Goal: Task Accomplishment & Management: Use online tool/utility

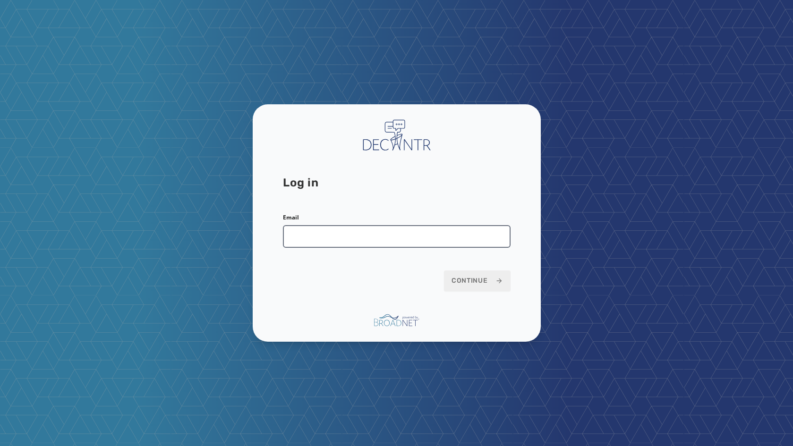
click at [327, 236] on input "Email" at bounding box center [397, 236] width 228 height 23
click at [295, 243] on input "Email" at bounding box center [397, 236] width 228 height 23
type input "**********"
click at [480, 280] on span "Continue" at bounding box center [477, 280] width 51 height 9
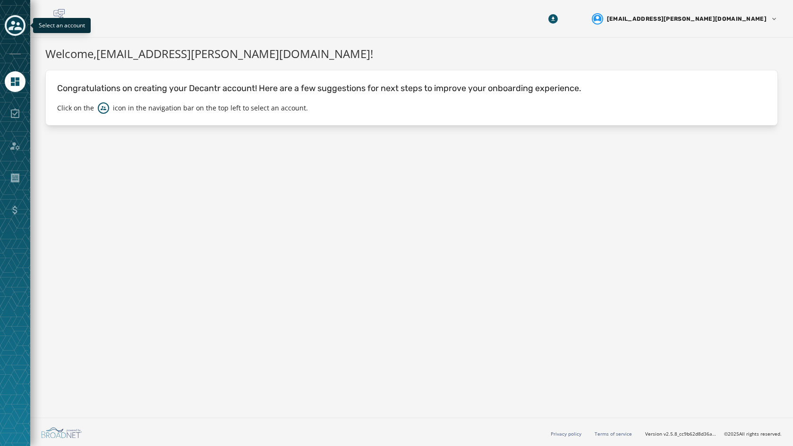
click at [20, 23] on icon "Toggle account select drawer" at bounding box center [15, 25] width 13 height 13
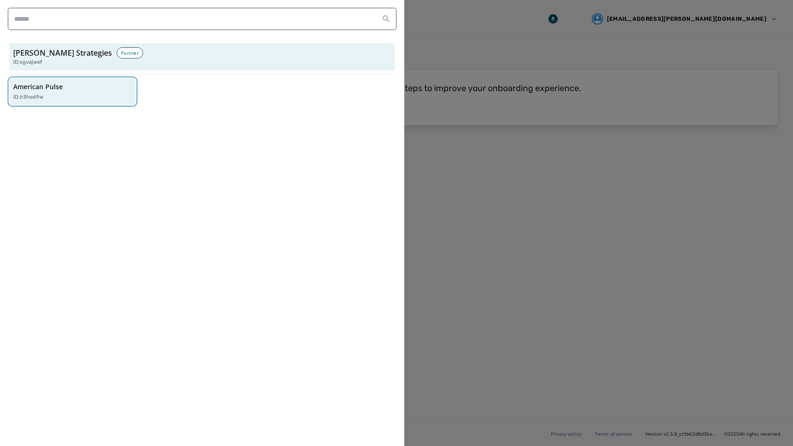
click at [46, 86] on p "American Pulse" at bounding box center [38, 86] width 50 height 9
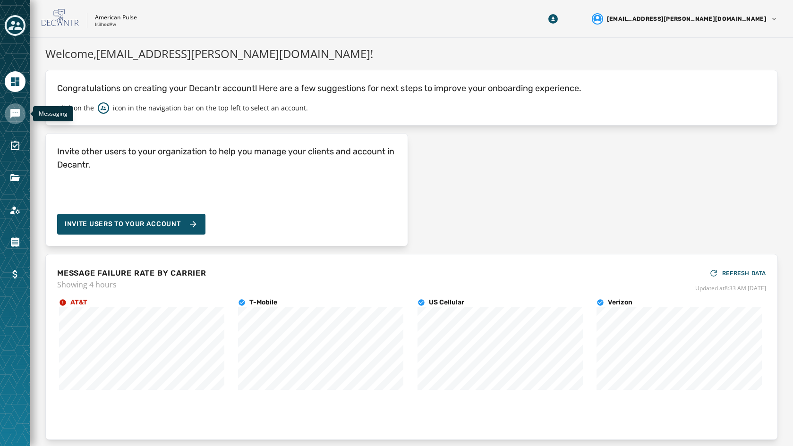
click at [7, 120] on link "Navigate to Messaging" at bounding box center [15, 113] width 21 height 21
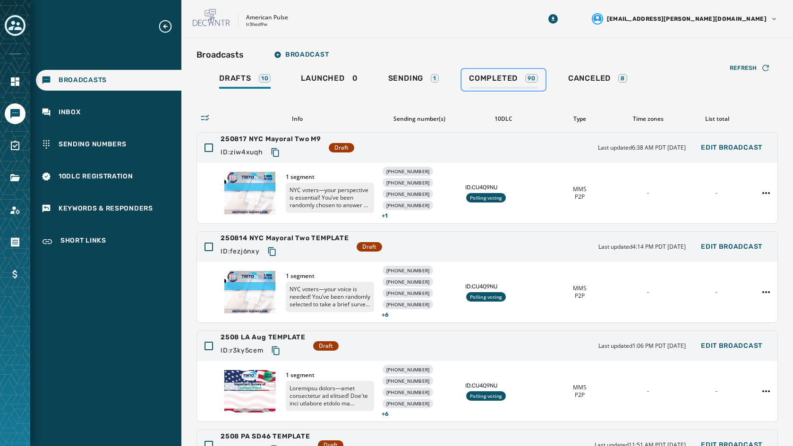
click at [514, 72] on link "Completed 90" at bounding box center [504, 80] width 84 height 22
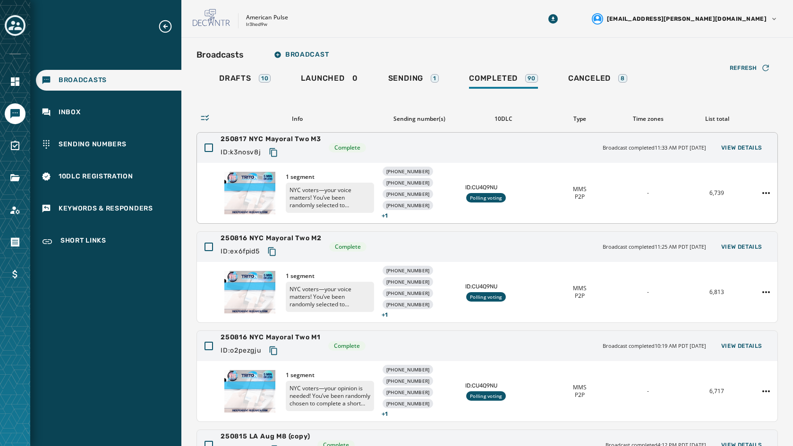
scroll to position [47, 0]
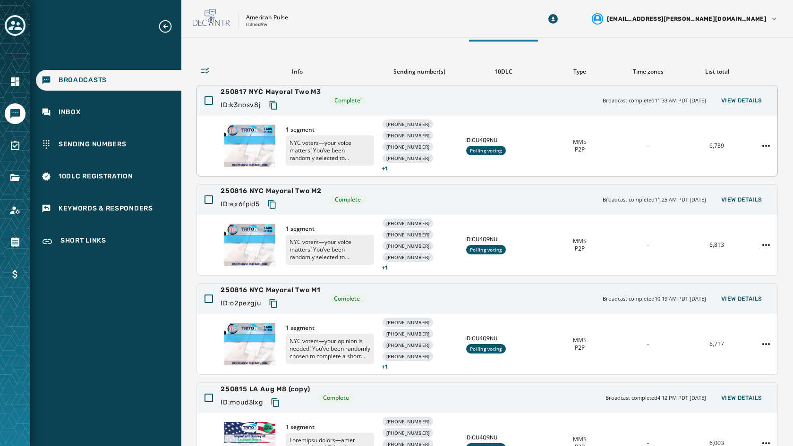
click at [315, 89] on span "250817 NYC Mayoral Two M3" at bounding box center [271, 91] width 101 height 9
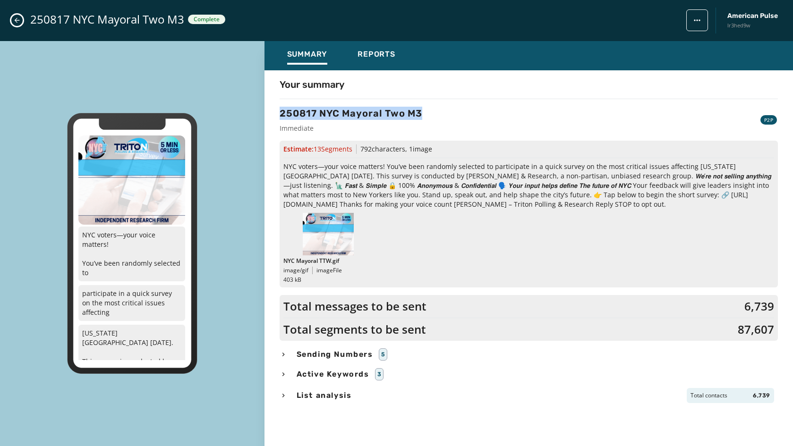
drag, startPoint x: 425, startPoint y: 120, endPoint x: 281, endPoint y: 115, distance: 144.6
click at [281, 115] on div "250817 NYC Mayoral Two M3 Immediate P2P" at bounding box center [529, 120] width 498 height 26
copy h3 "250817 NYC Mayoral Two M3"
click at [16, 23] on icon "Close admin drawer" at bounding box center [17, 21] width 8 height 8
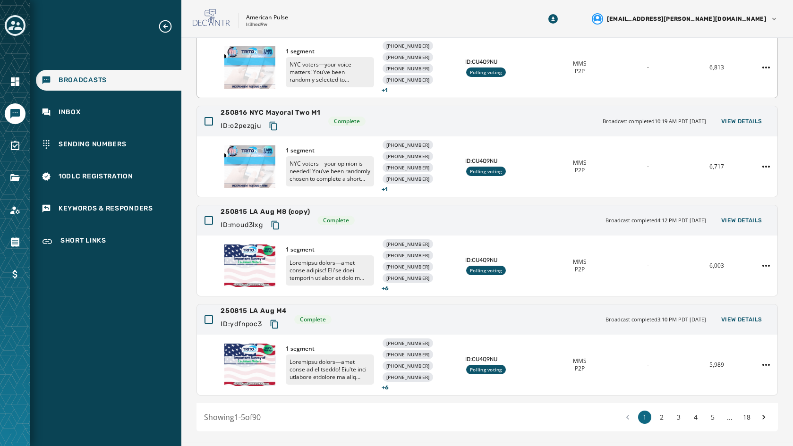
scroll to position [250, 0]
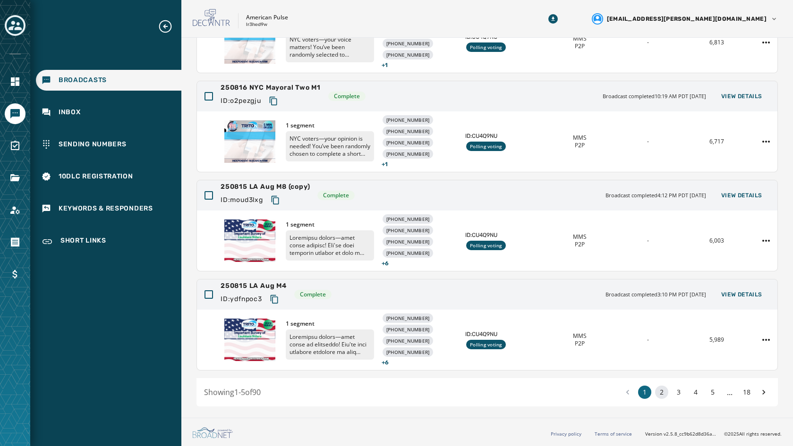
click at [655, 392] on button "2" at bounding box center [661, 392] width 13 height 13
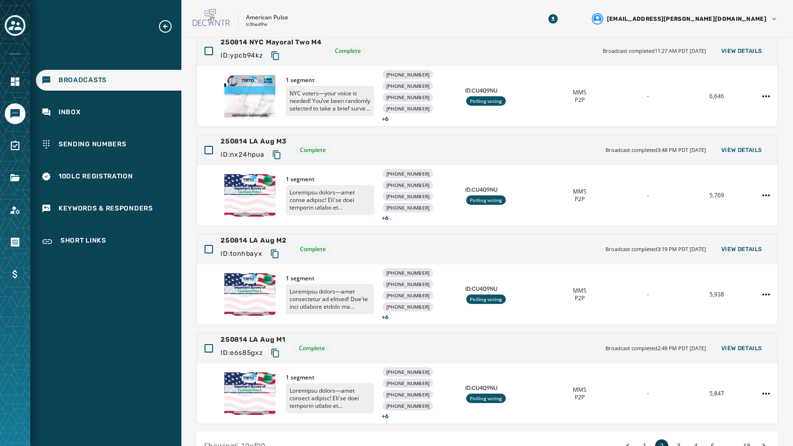
scroll to position [236, 0]
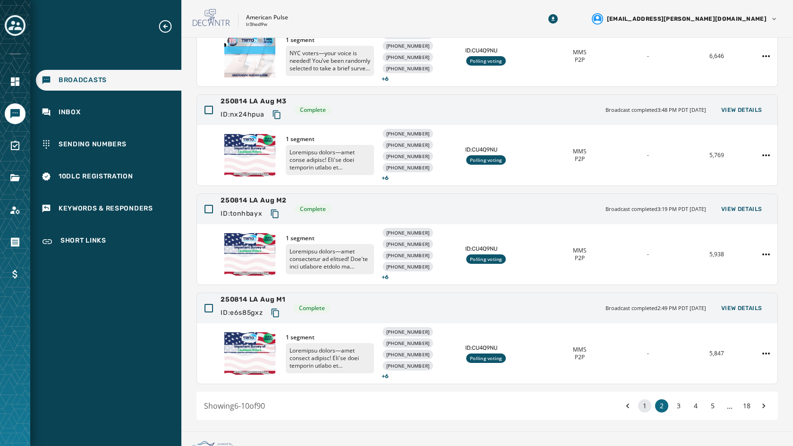
click at [641, 405] on button "1" at bounding box center [644, 406] width 13 height 13
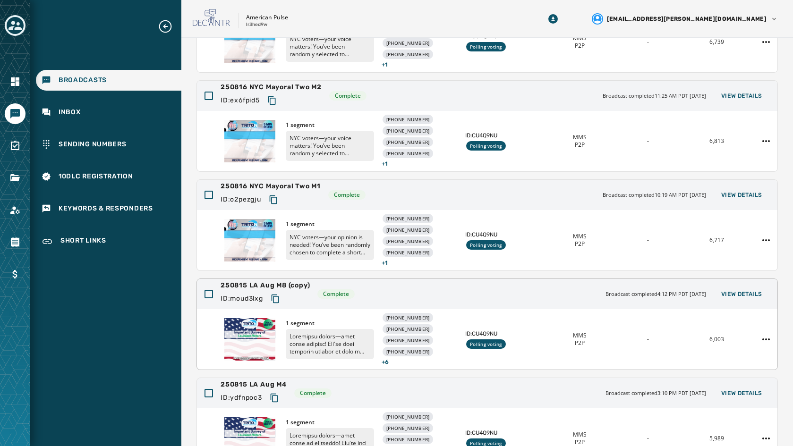
scroll to position [203, 0]
